Goal: Information Seeking & Learning: Understand process/instructions

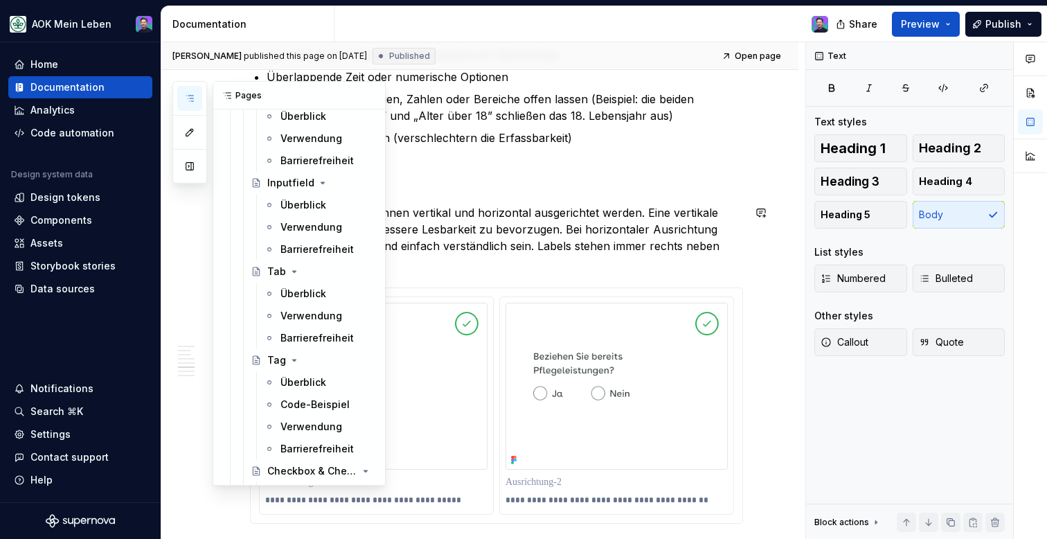
scroll to position [1345, 0]
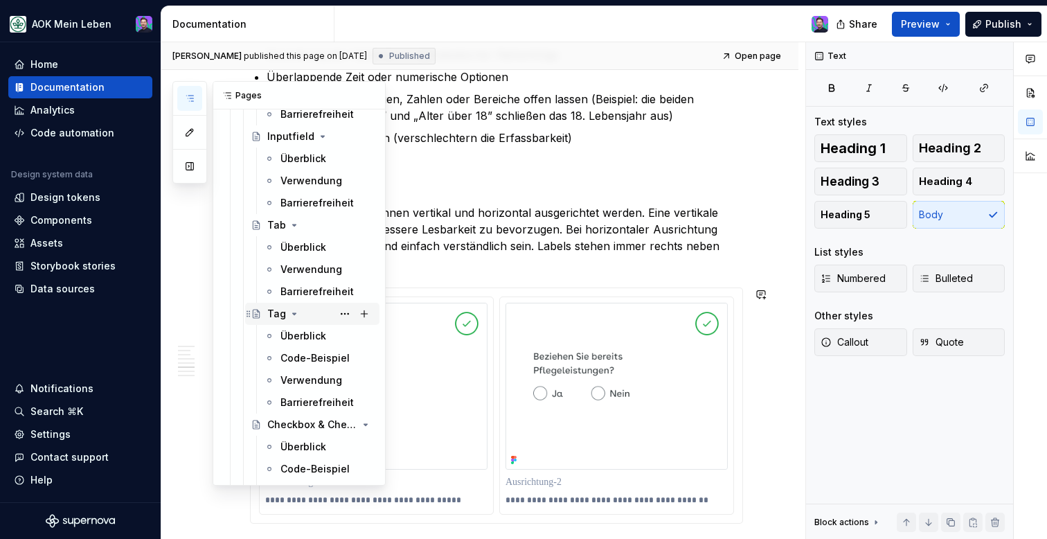
click at [266, 319] on div "Tag" at bounding box center [312, 313] width 123 height 19
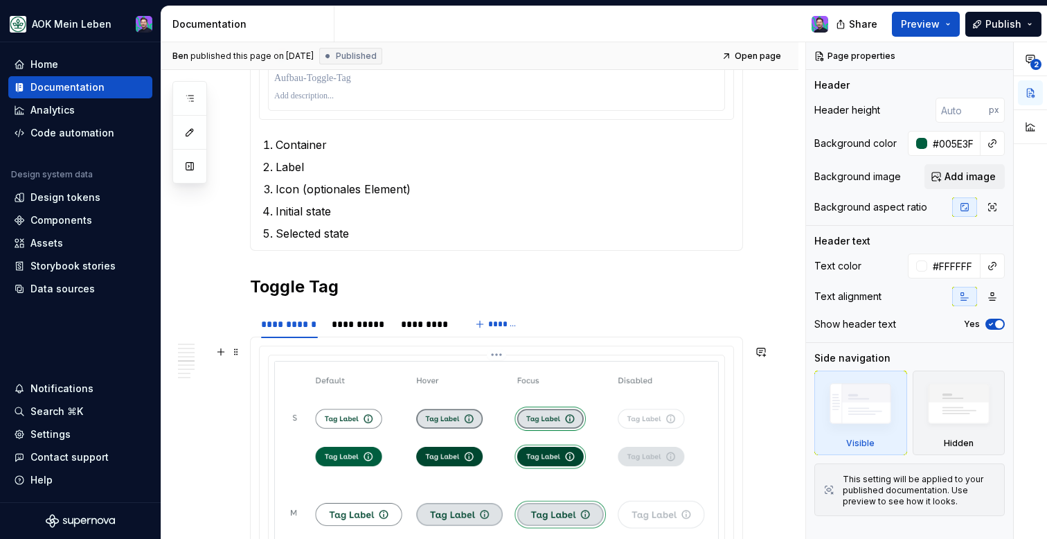
scroll to position [1311, 0]
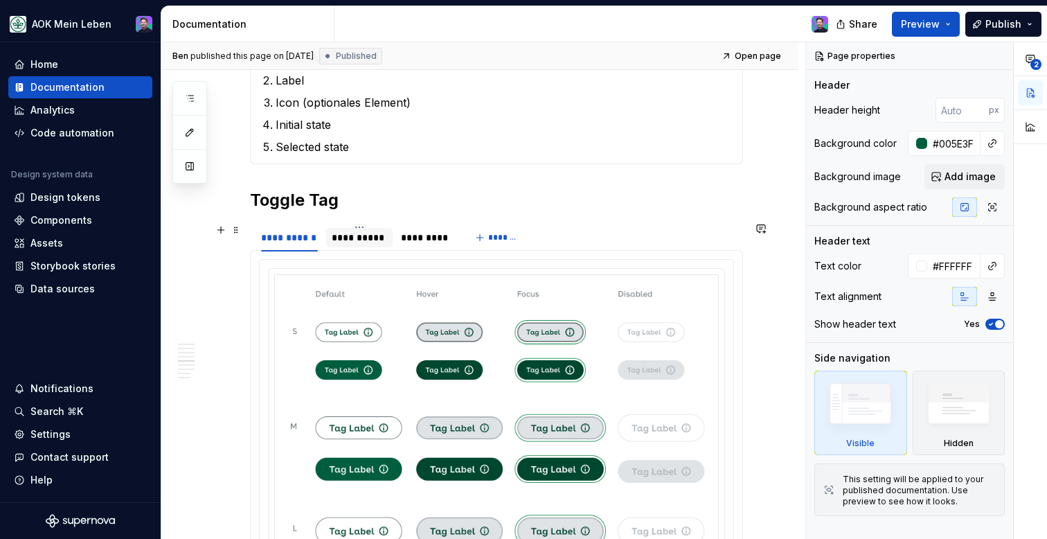
click at [345, 239] on div "**********" at bounding box center [359, 238] width 55 height 14
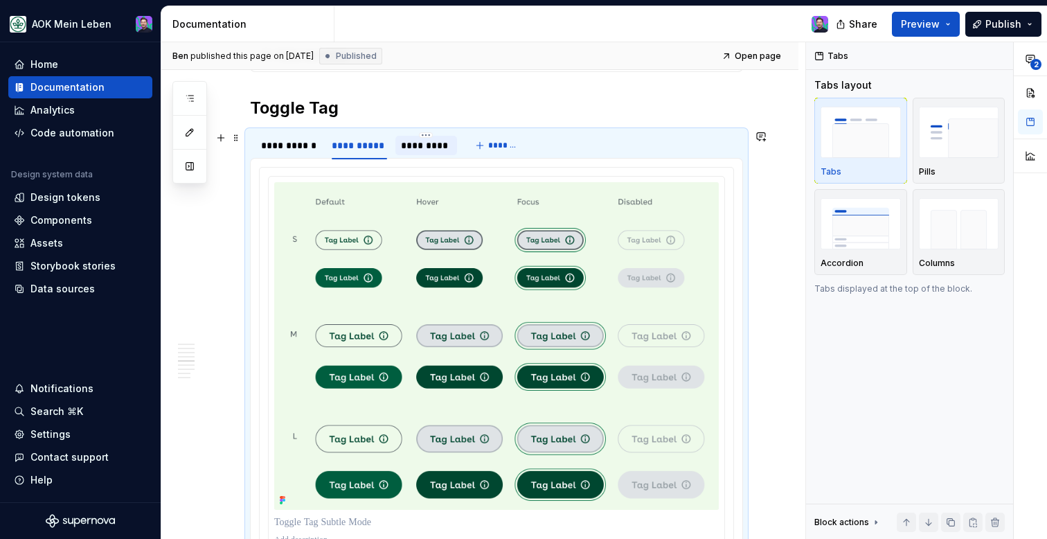
click at [414, 152] on div "*********" at bounding box center [427, 145] width 62 height 19
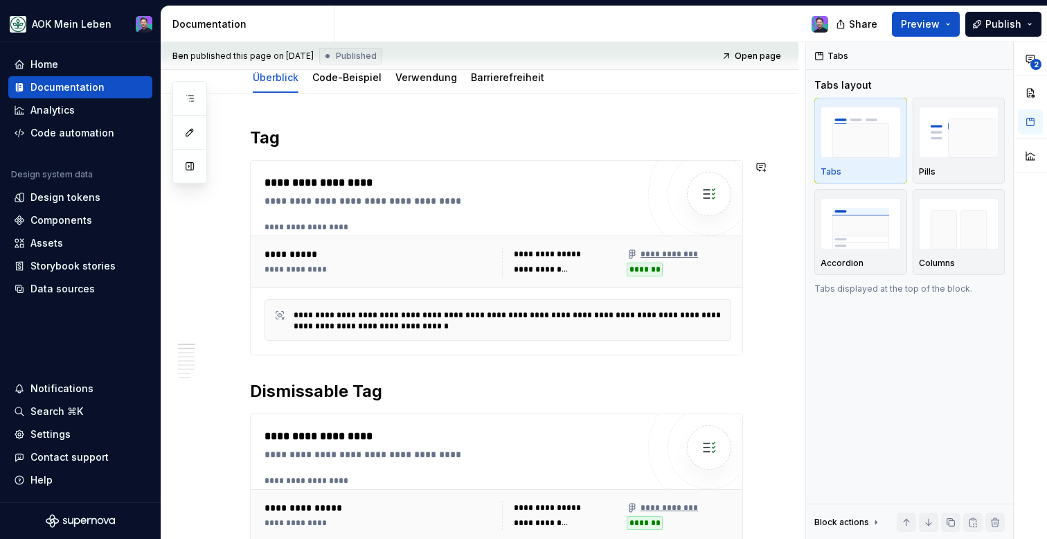
scroll to position [0, 0]
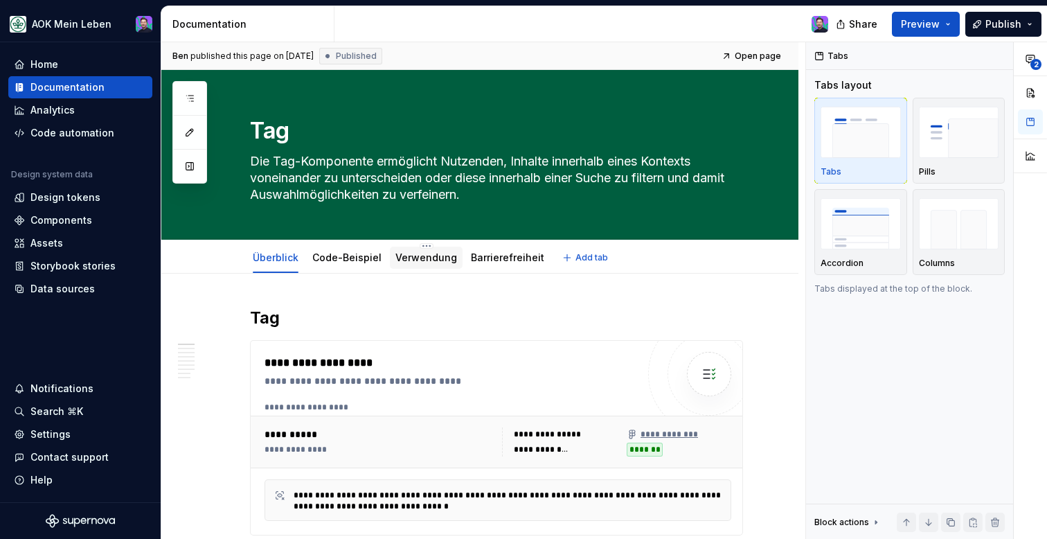
click at [400, 253] on link "Verwendung" at bounding box center [427, 257] width 62 height 12
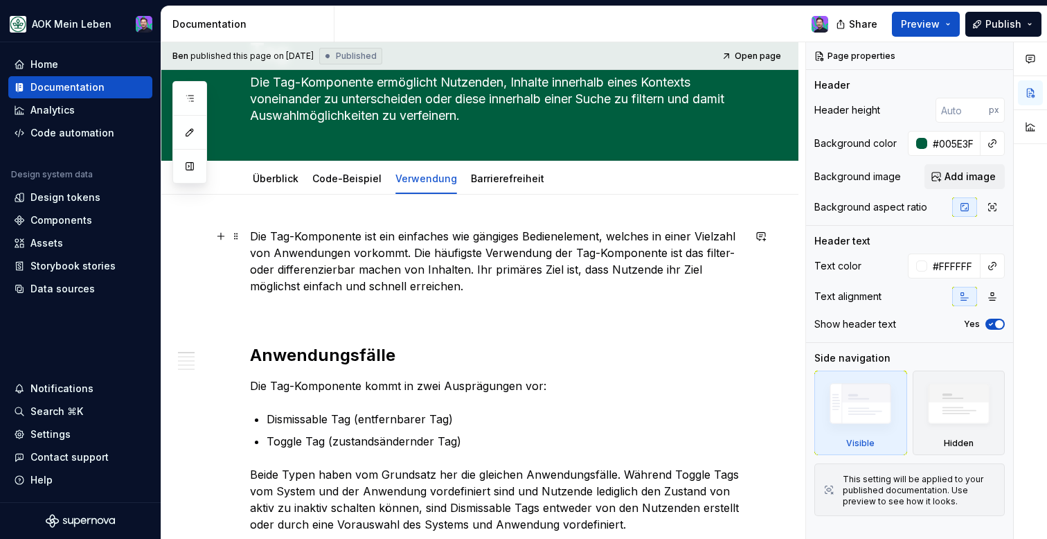
scroll to position [1, 0]
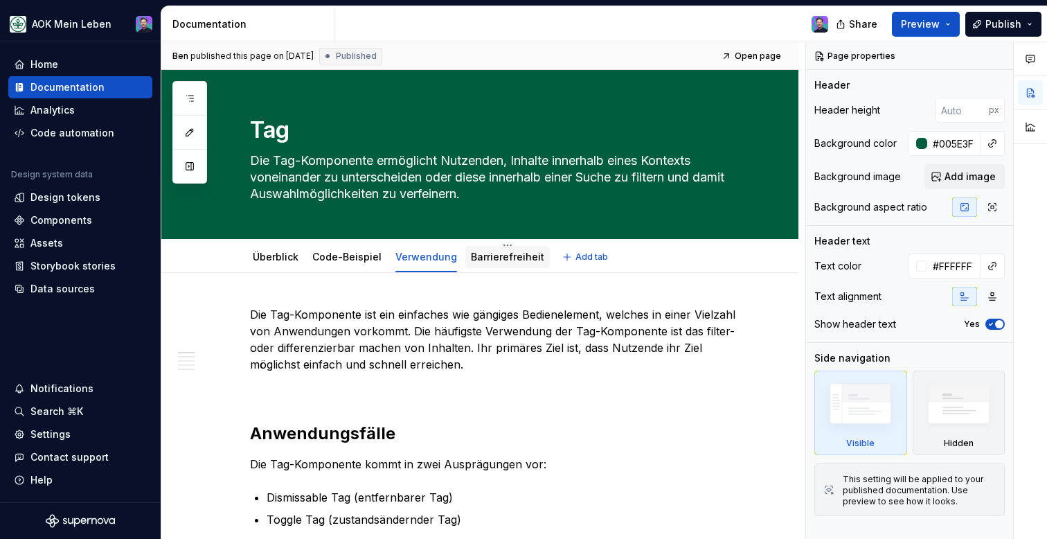
click at [488, 249] on div "Barrierefreiheit" at bounding box center [507, 257] width 73 height 17
click at [488, 254] on link "Barrierefreiheit" at bounding box center [507, 257] width 73 height 12
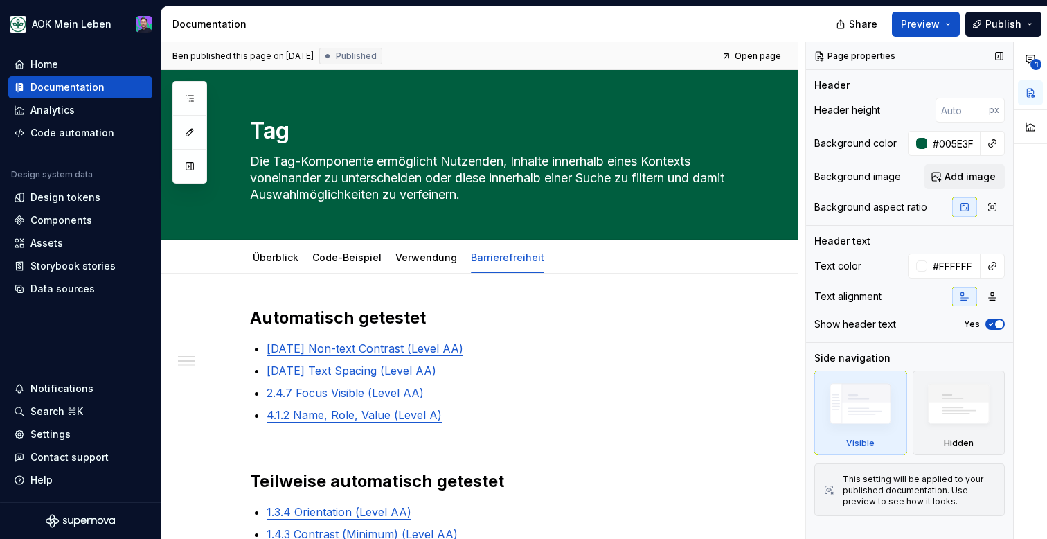
type textarea "*"
